Goal: Task Accomplishment & Management: Manage account settings

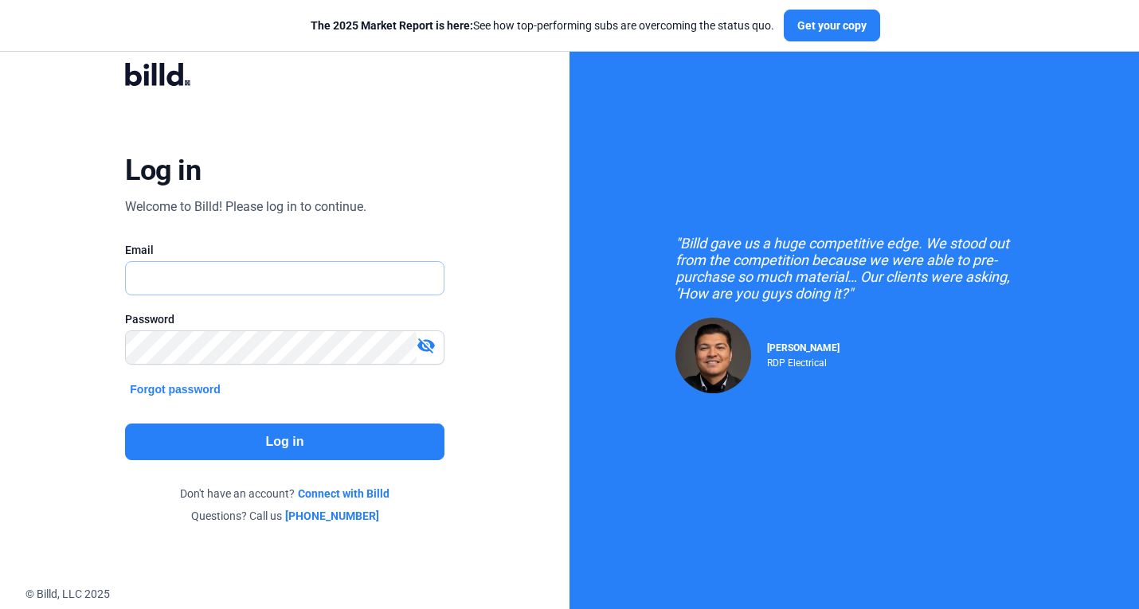
click at [370, 266] on input "text" at bounding box center [276, 278] width 300 height 33
type input "[PERSON_NAME][EMAIL_ADDRESS][DOMAIN_NAME]"
click at [375, 427] on button "Log in" at bounding box center [284, 442] width 319 height 37
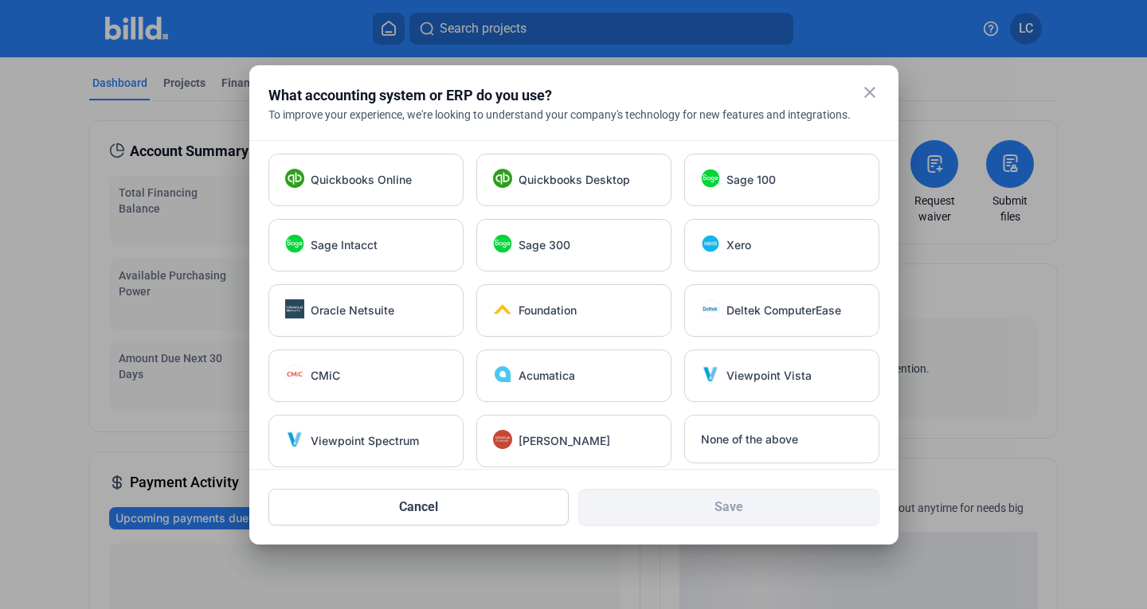
click at [871, 96] on mat-icon "close" at bounding box center [869, 92] width 19 height 19
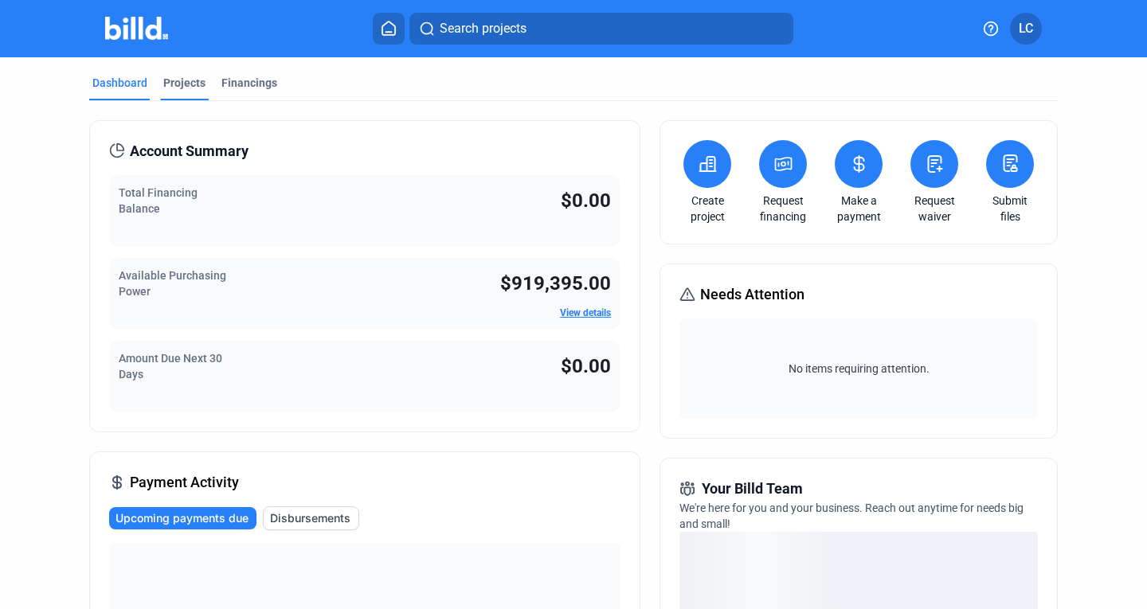
click at [182, 84] on div "Projects" at bounding box center [184, 83] width 42 height 16
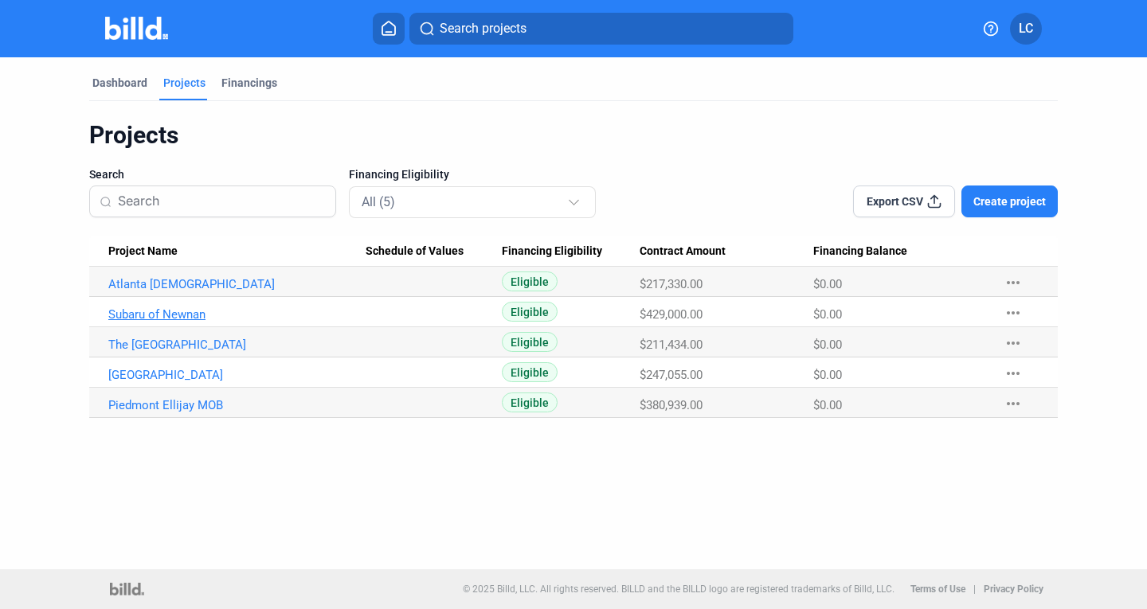
click at [189, 315] on link "Subaru of Newnan" at bounding box center [236, 314] width 257 height 14
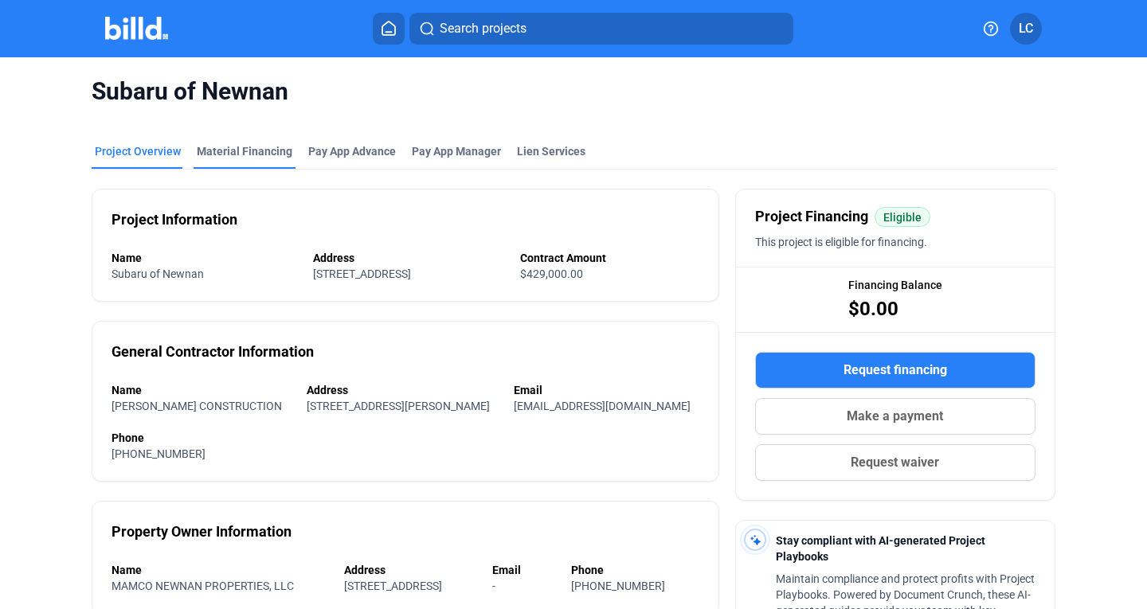
click at [250, 151] on div "Material Financing" at bounding box center [245, 151] width 96 height 16
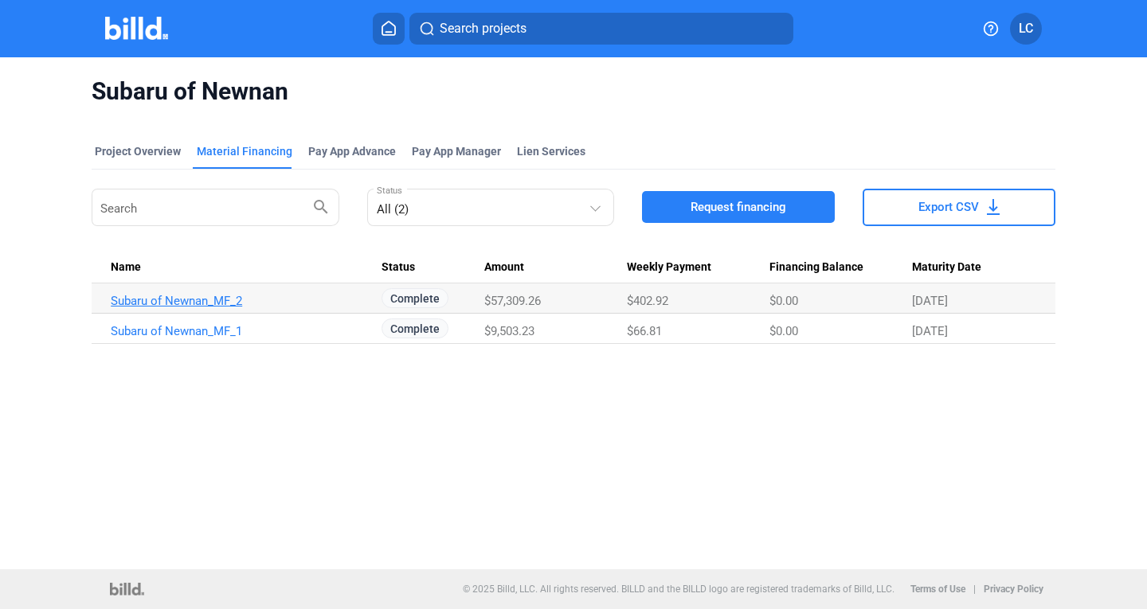
click at [198, 304] on link "Subaru of Newnan_MF_2" at bounding box center [239, 301] width 257 height 14
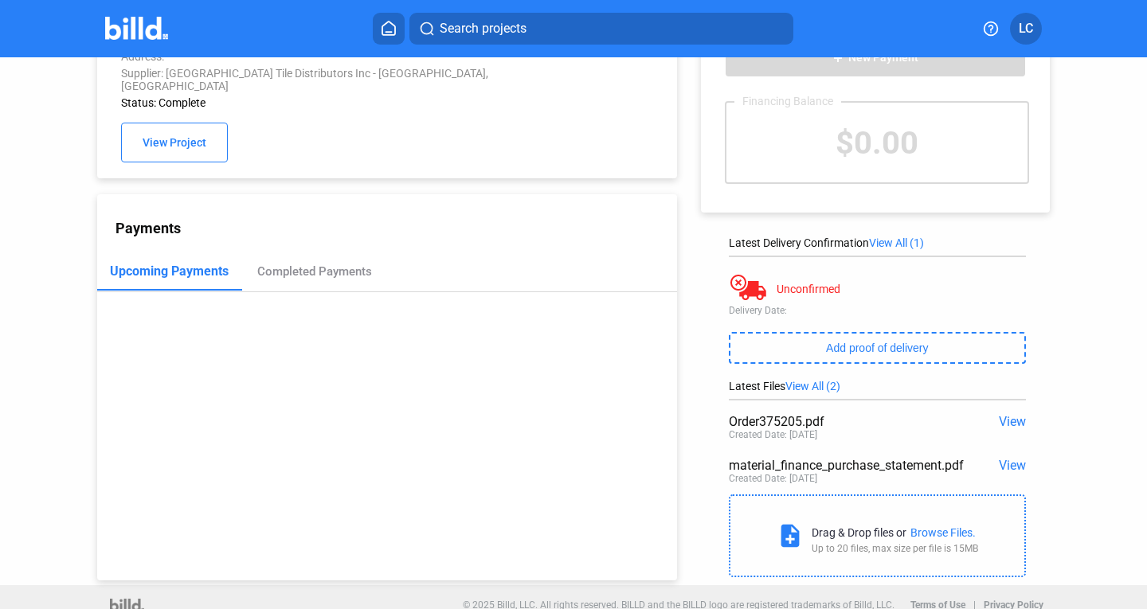
scroll to position [77, 0]
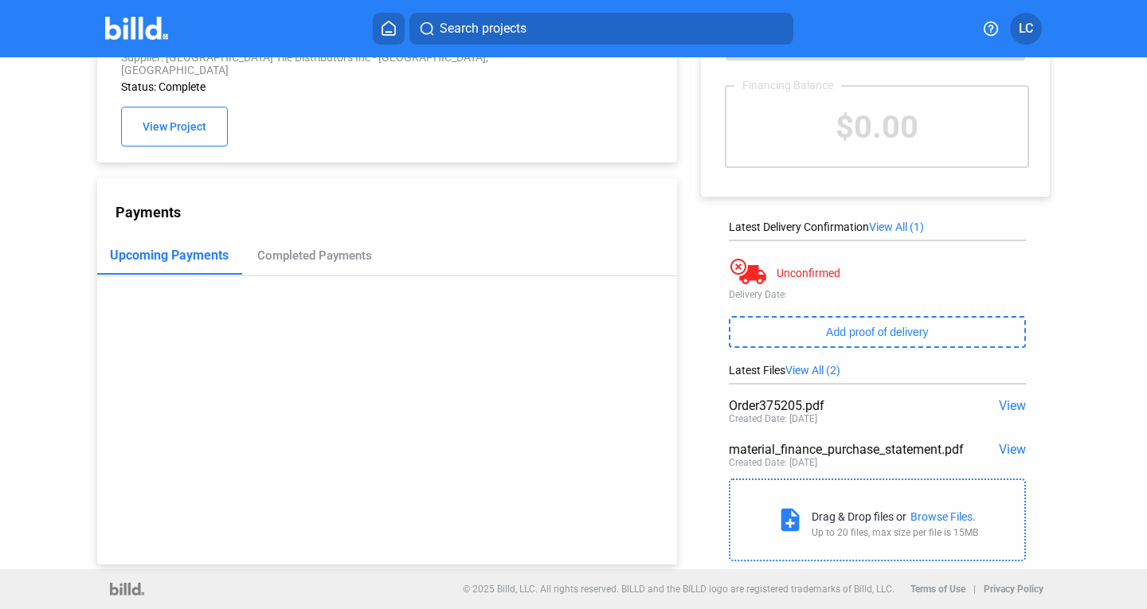
click at [1007, 446] on span "View" at bounding box center [1012, 449] width 27 height 15
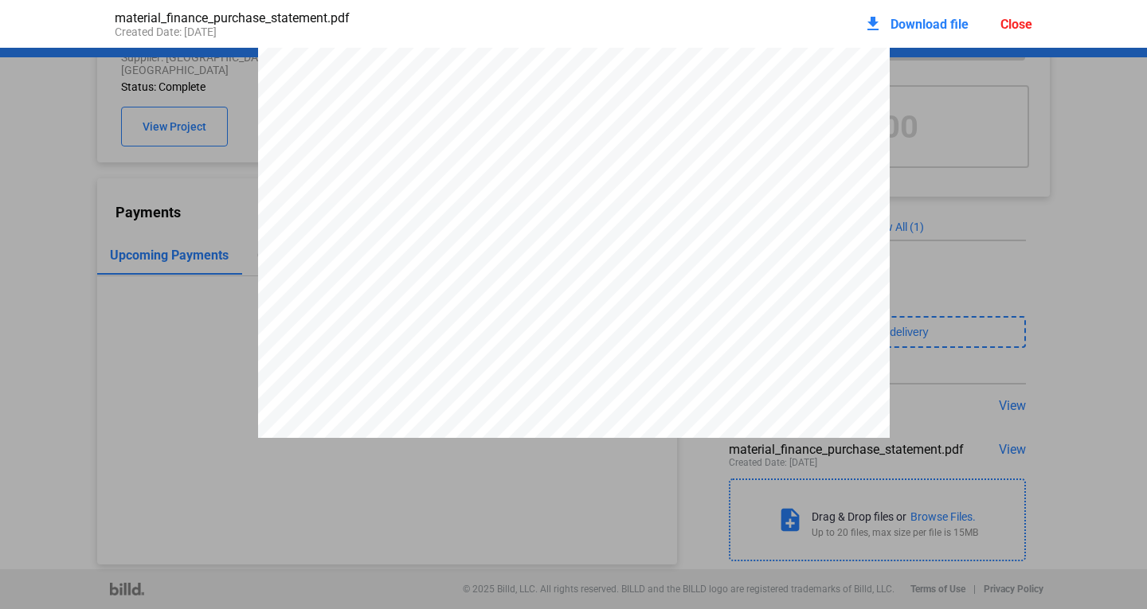
scroll to position [1421, 0]
click at [1030, 24] on div "Close" at bounding box center [1016, 24] width 32 height 15
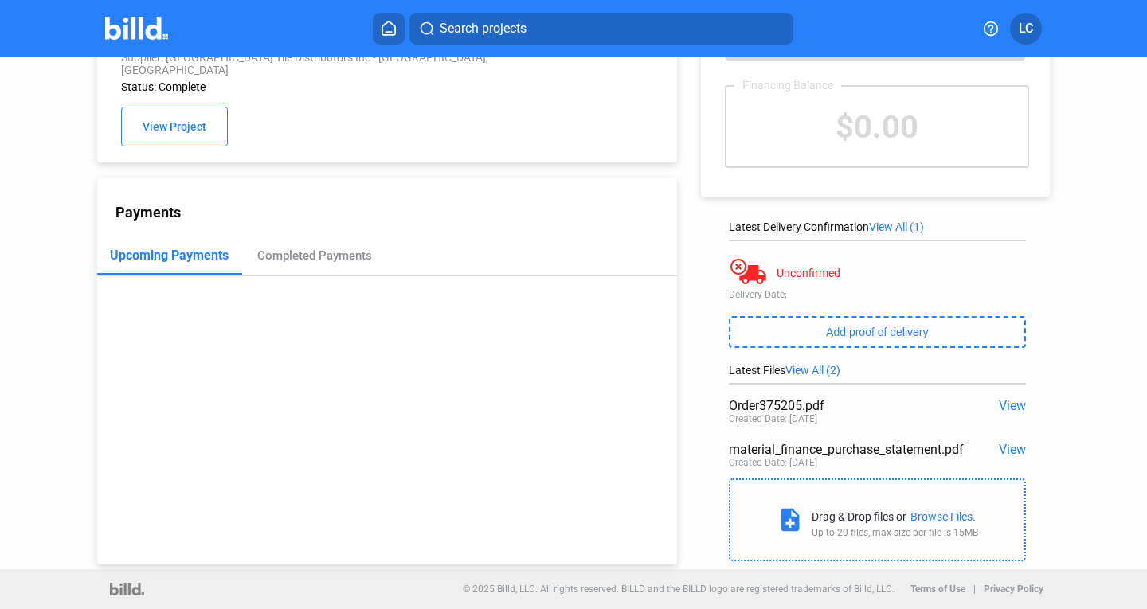
click at [999, 403] on span "View" at bounding box center [1012, 405] width 27 height 15
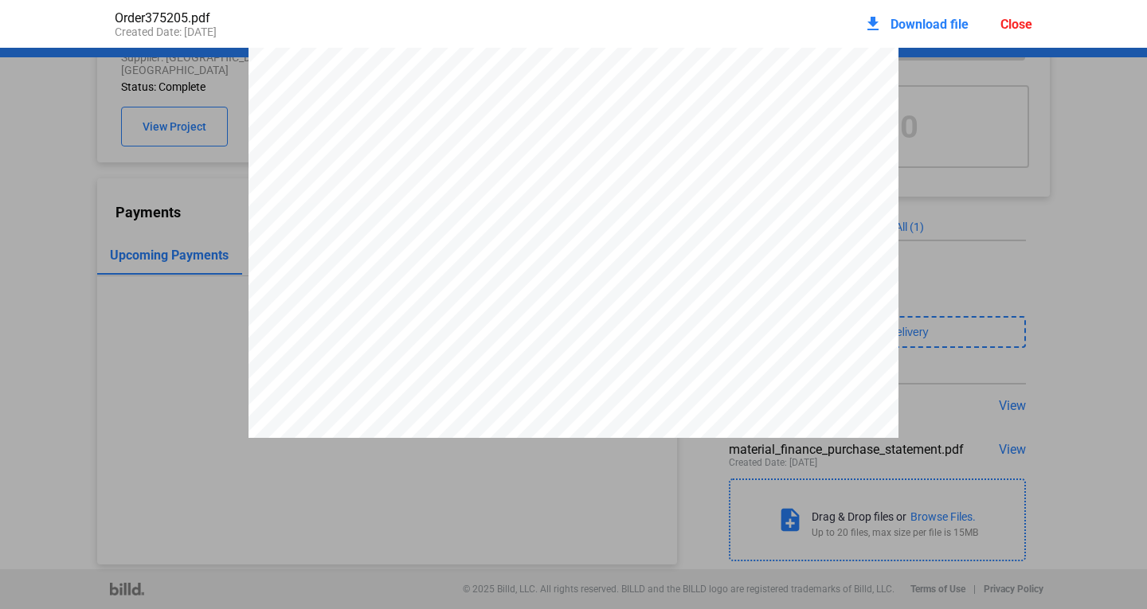
scroll to position [0, 0]
click at [1030, 22] on div "Close" at bounding box center [1016, 24] width 32 height 15
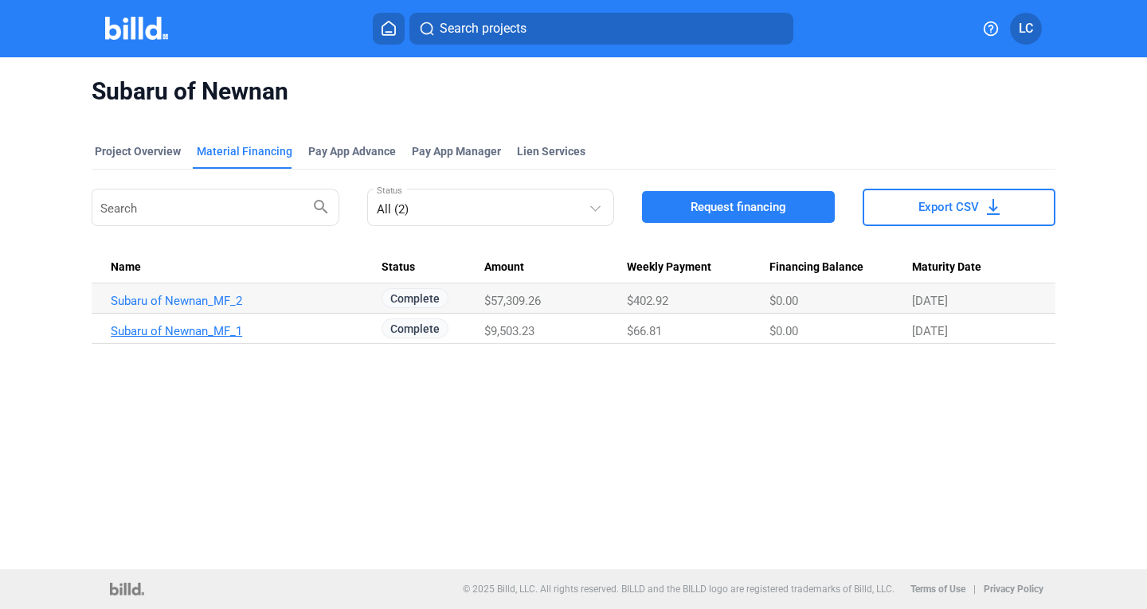
click at [165, 331] on link "Subaru of Newnan_MF_1" at bounding box center [239, 331] width 257 height 14
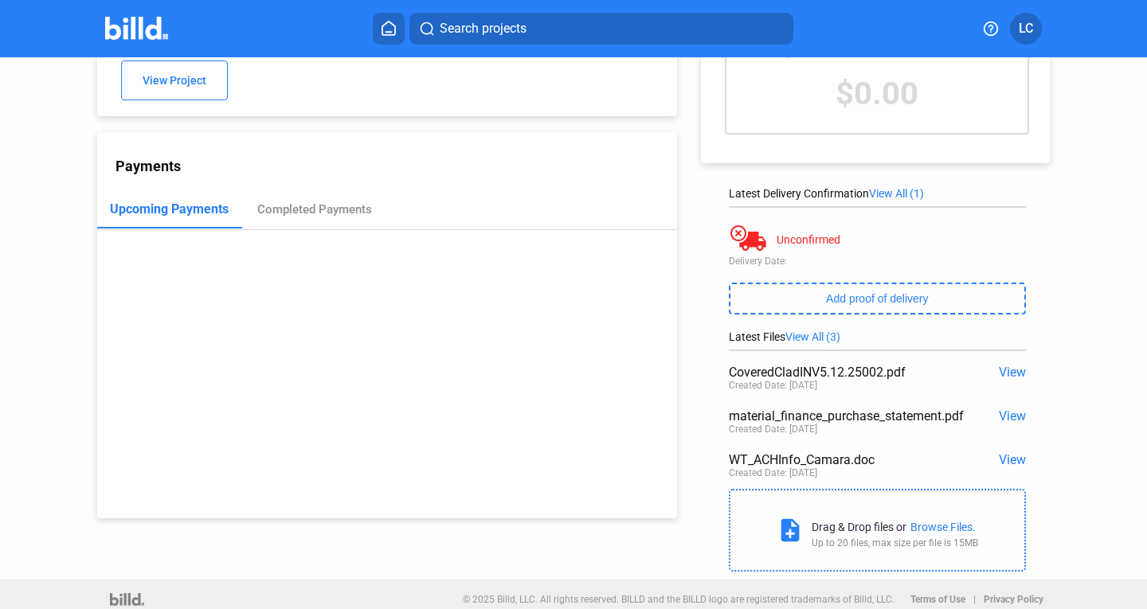
scroll to position [121, 0]
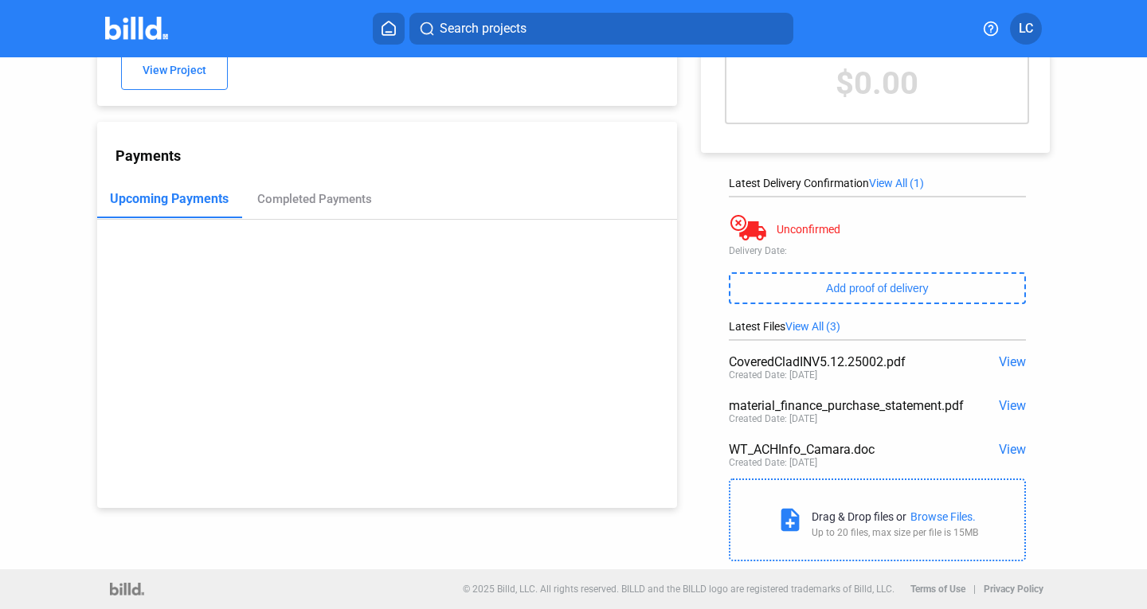
click at [1005, 407] on span "View" at bounding box center [1012, 405] width 27 height 15
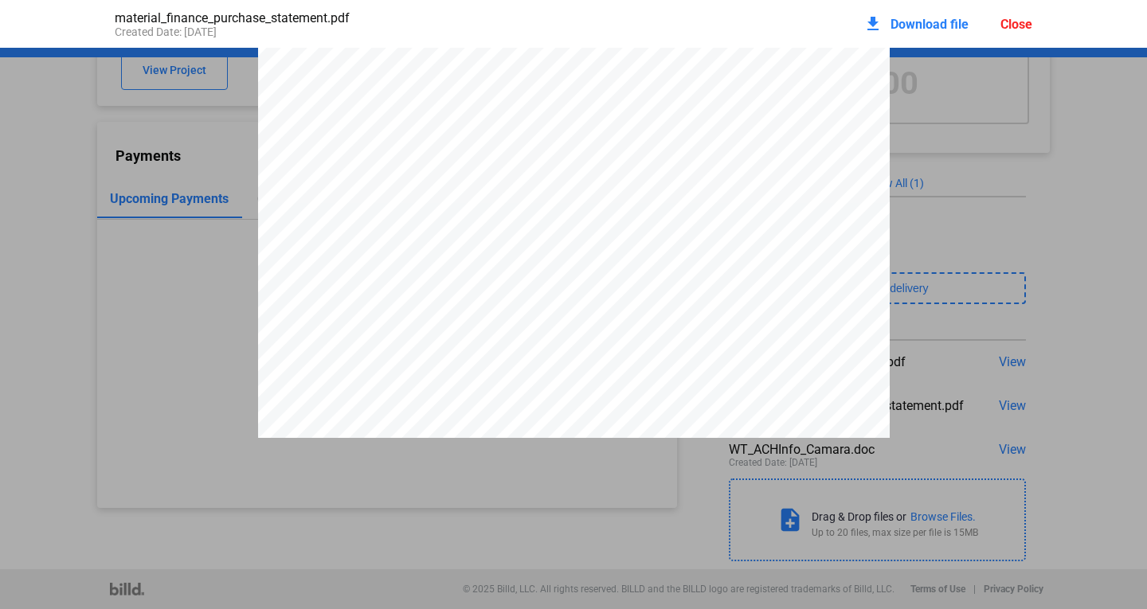
scroll to position [0, 0]
click at [1024, 22] on div "Close" at bounding box center [1016, 24] width 32 height 15
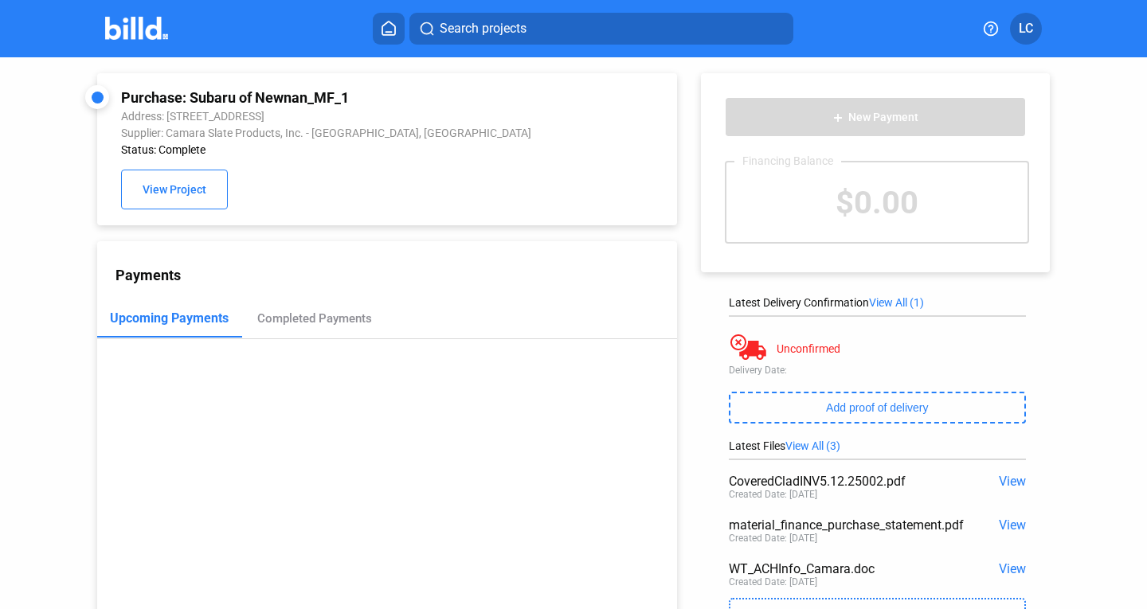
click at [146, 22] on img at bounding box center [136, 28] width 63 height 23
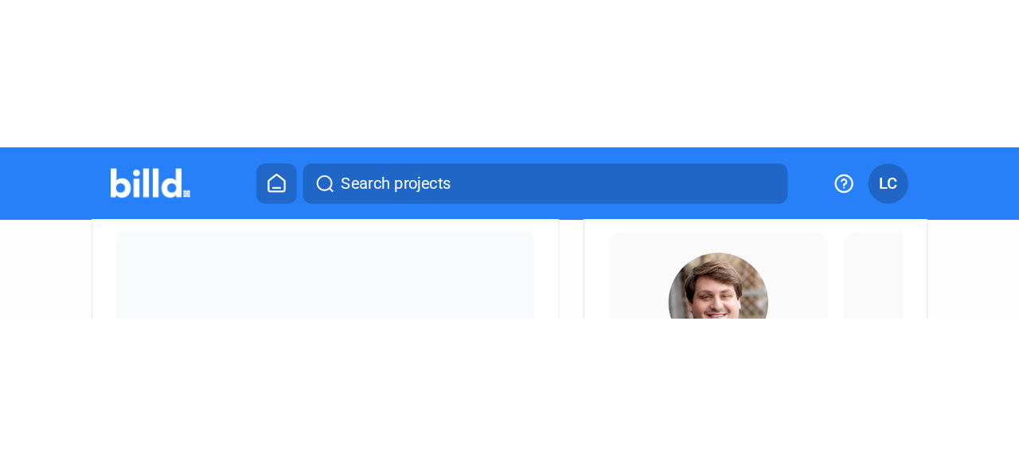
scroll to position [478, 0]
